Goal: Information Seeking & Learning: Compare options

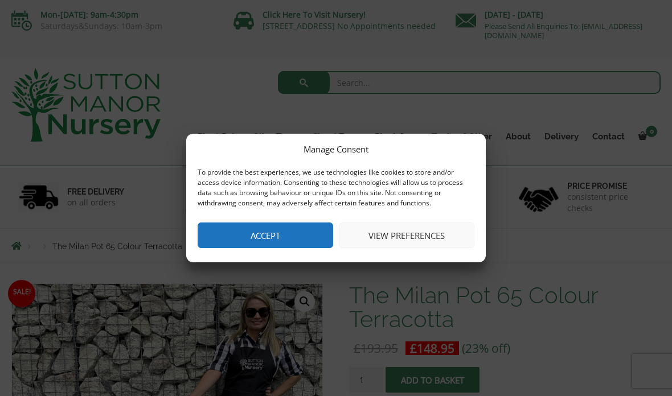
click at [287, 232] on button "Accept" at bounding box center [264, 236] width 135 height 26
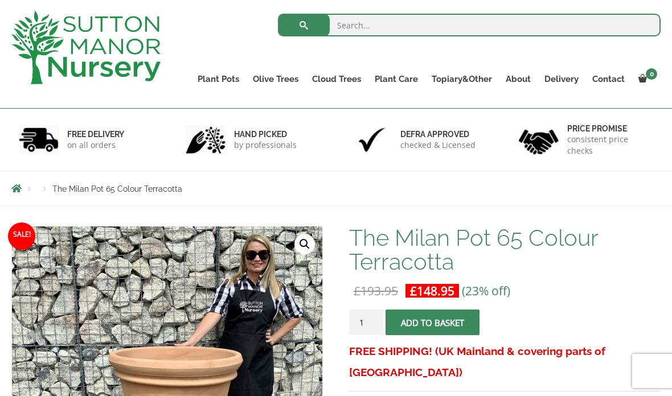
scroll to position [61, 0]
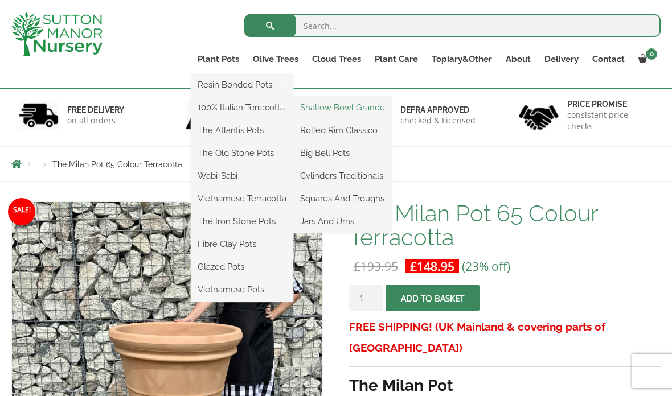
click at [362, 103] on link "Shallow Bowl Grande" at bounding box center [342, 107] width 98 height 17
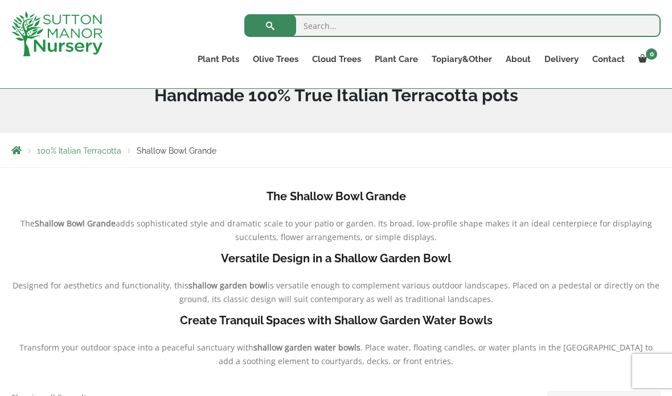
scroll to position [170, 0]
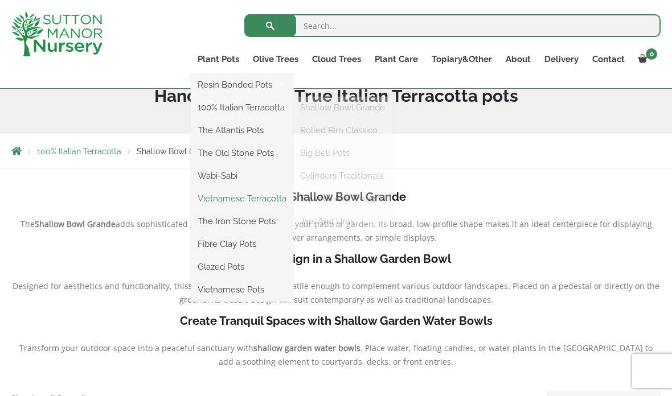
click at [261, 190] on link "Vietnamese Terracotta" at bounding box center [242, 198] width 102 height 17
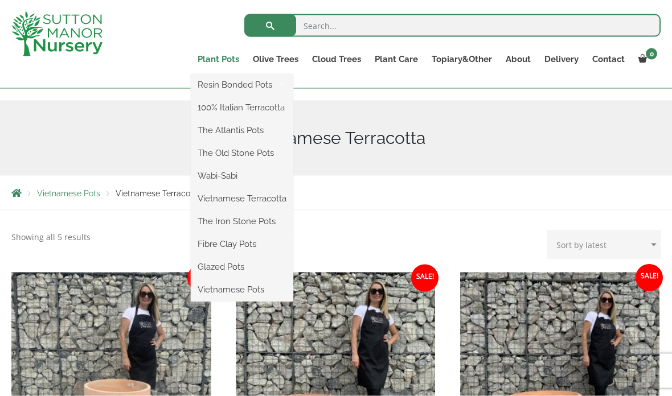
scroll to position [108, 0]
click at [254, 125] on link "The Atlantis Pots" at bounding box center [242, 130] width 102 height 17
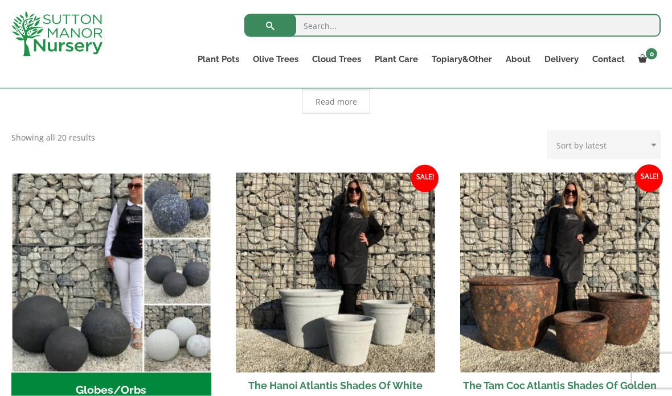
scroll to position [303, 0]
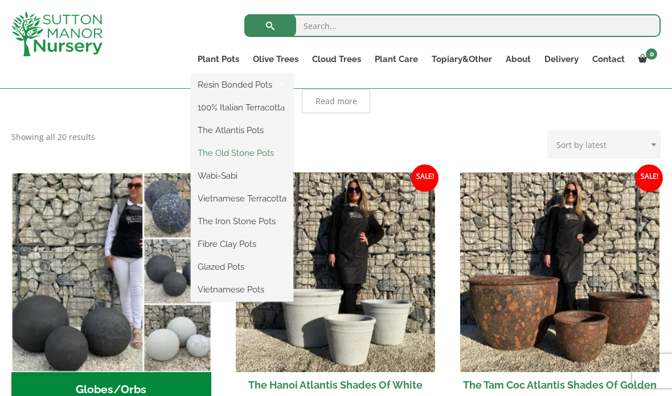
click at [258, 150] on link "The Old Stone Pots" at bounding box center [242, 153] width 102 height 17
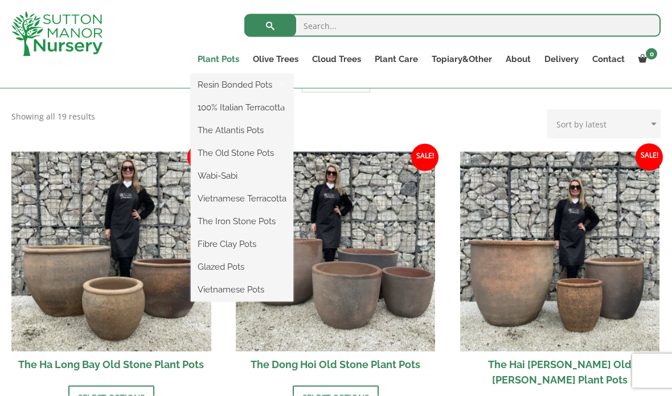
scroll to position [338, 0]
click at [235, 173] on link "Wabi-Sabi" at bounding box center [242, 175] width 102 height 17
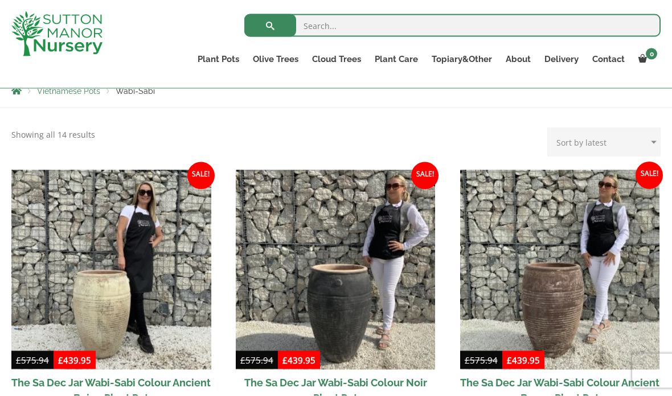
scroll to position [207, 0]
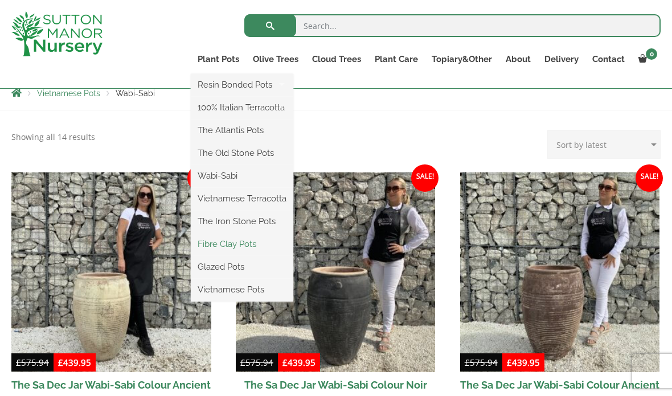
click at [254, 240] on link "Fibre Clay Pots" at bounding box center [242, 244] width 102 height 17
